Goal: Task Accomplishment & Management: Use online tool/utility

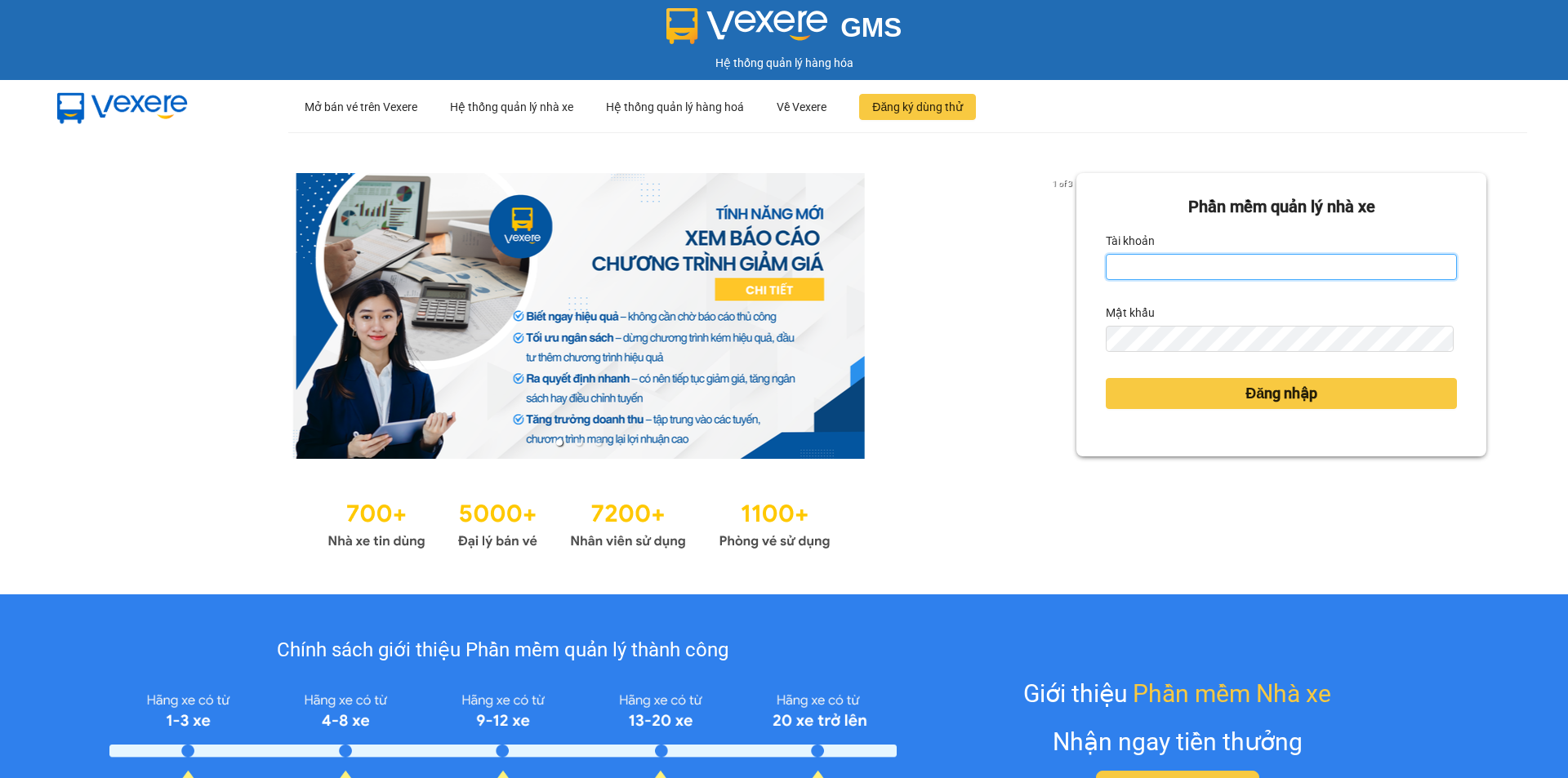
click at [1124, 274] on input "Tài khoản" at bounding box center [1281, 267] width 351 height 27
type input "loannt.khanhphong"
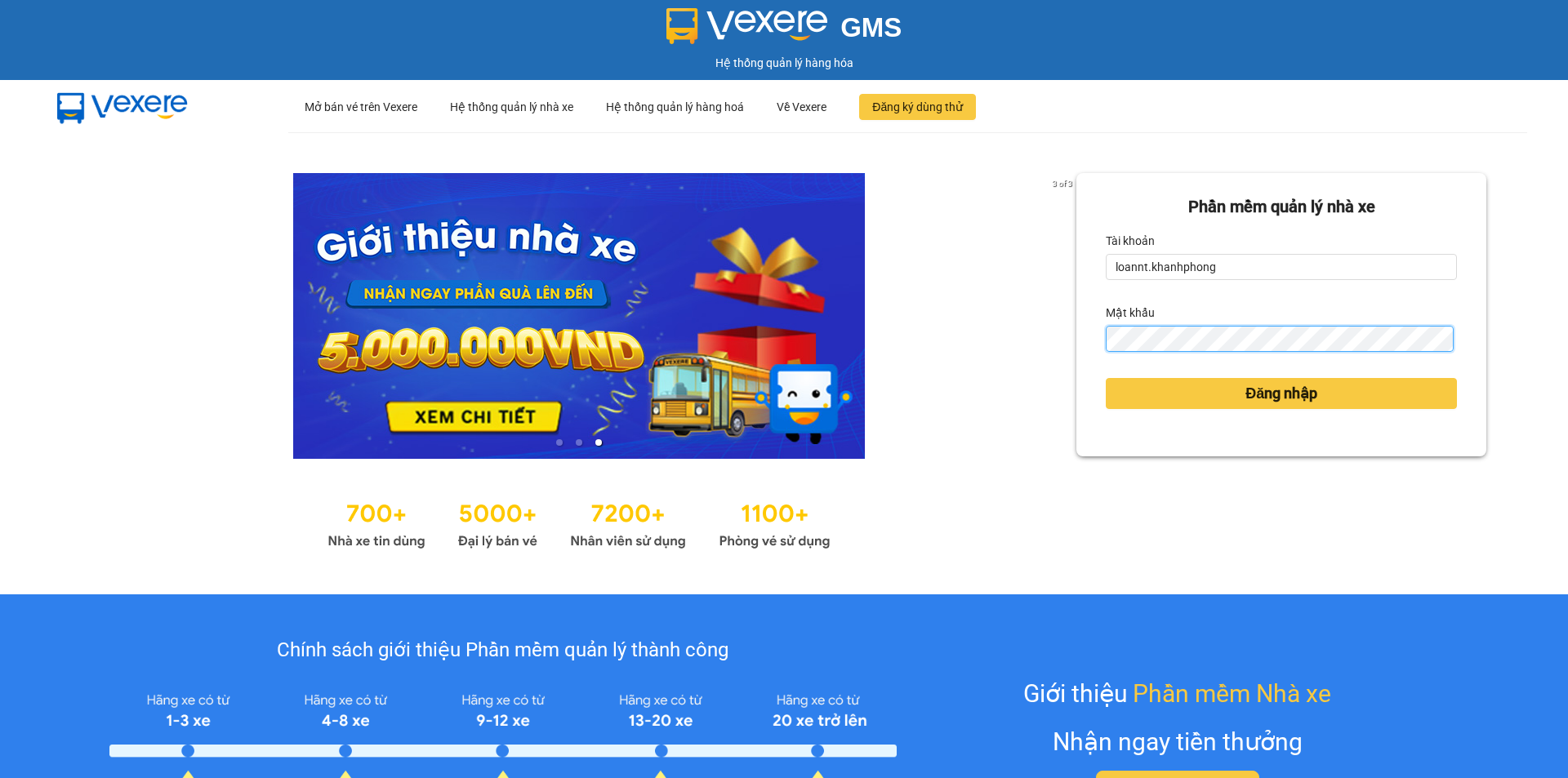
click at [1106, 378] on button "Đăng nhập" at bounding box center [1281, 393] width 351 height 31
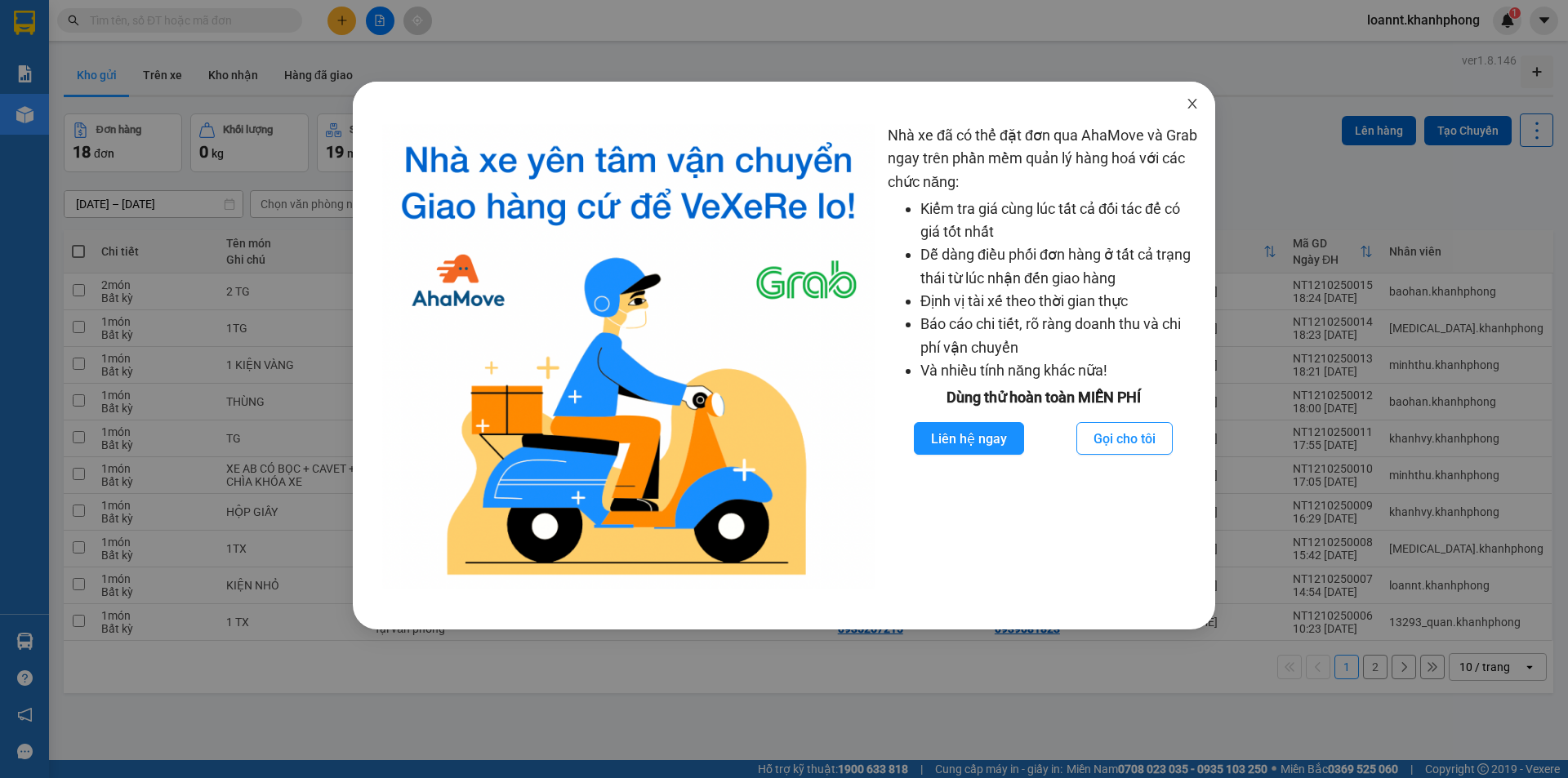
click at [1187, 99] on icon "close" at bounding box center [1193, 104] width 13 height 13
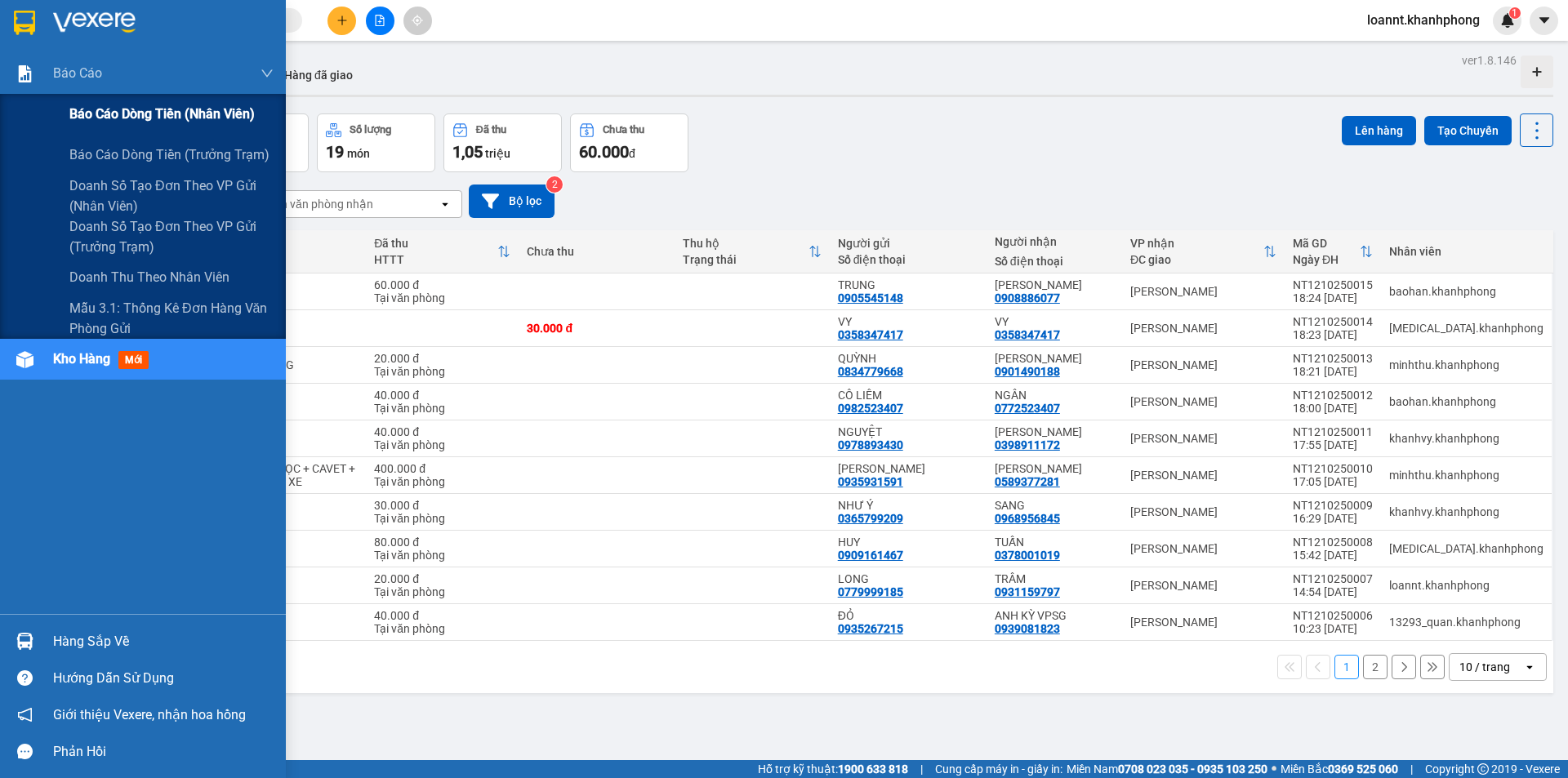
click at [95, 111] on span "Báo cáo dòng tiền (nhân viên)" at bounding box center [161, 113] width 185 height 20
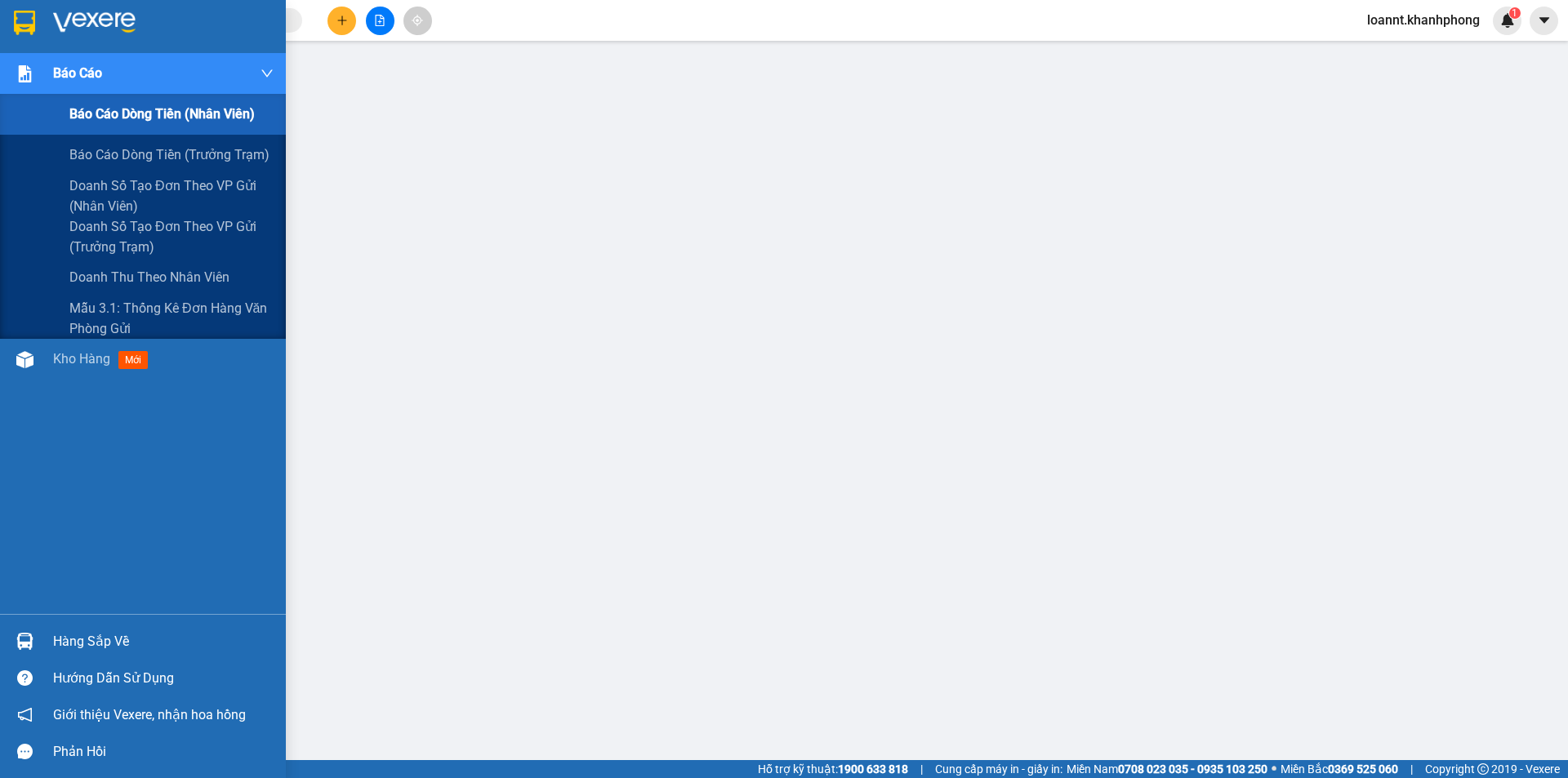
click at [189, 118] on span "Báo cáo dòng tiền (nhân viên)" at bounding box center [161, 113] width 185 height 20
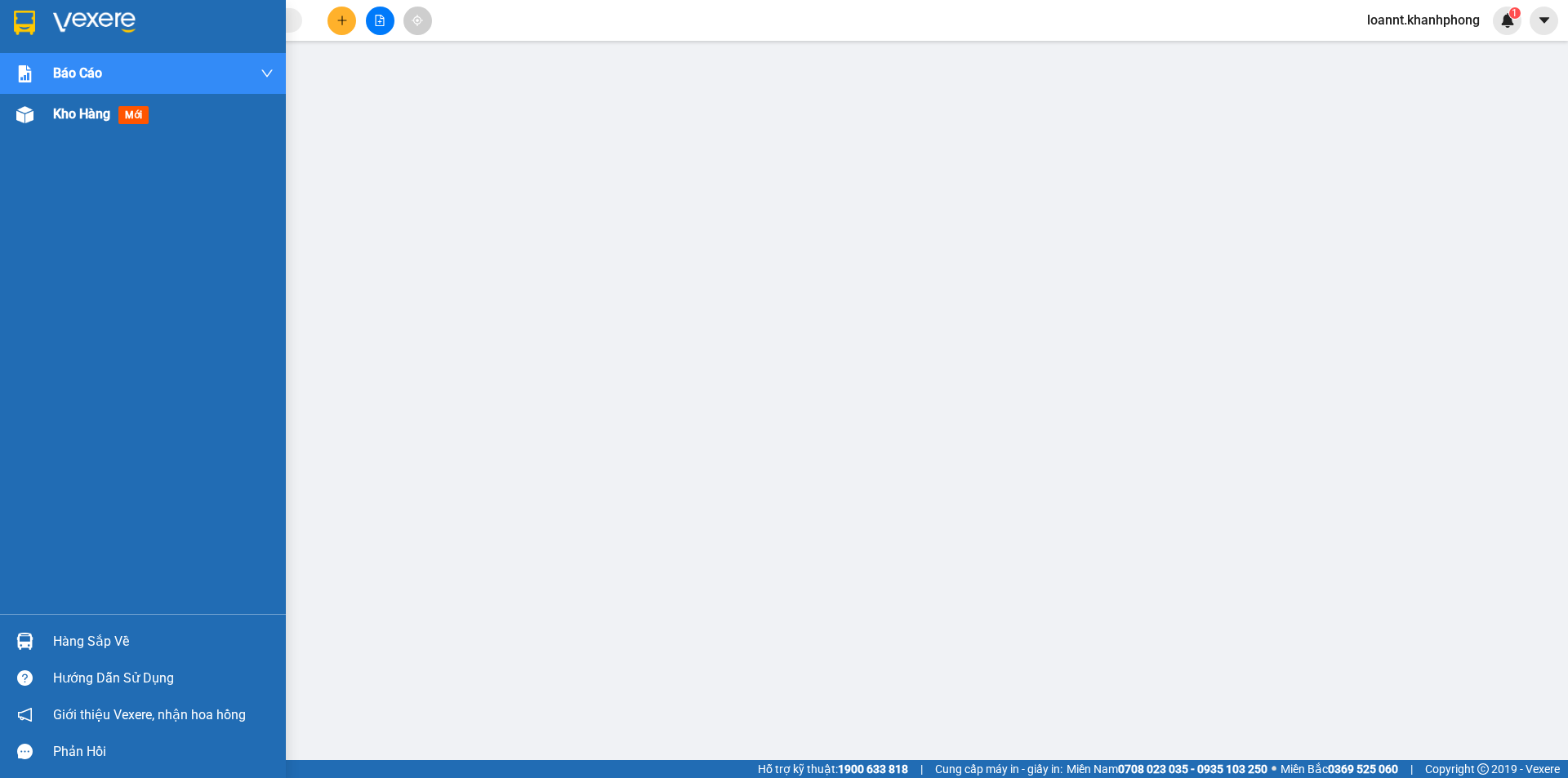
click at [54, 112] on span "Kho hàng" at bounding box center [81, 114] width 58 height 16
